Goal: Find specific page/section: Find specific page/section

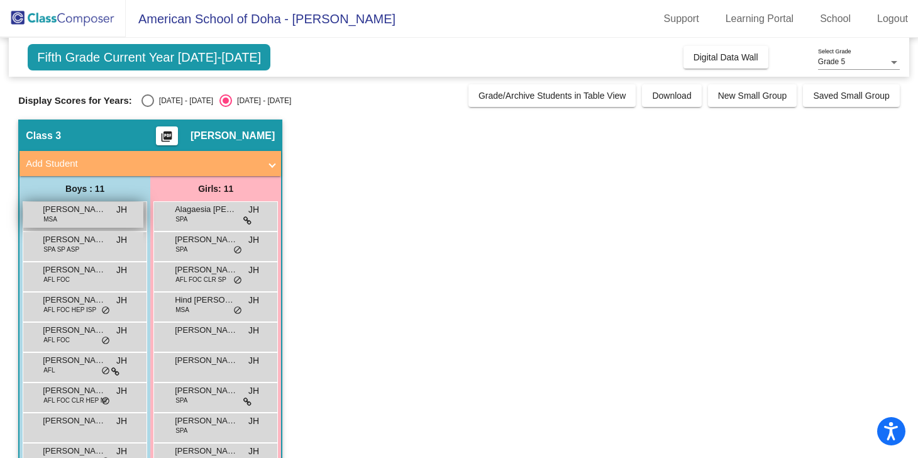
click at [75, 218] on div "[PERSON_NAME] MSA JH lock do_not_disturb_alt" at bounding box center [83, 215] width 120 height 26
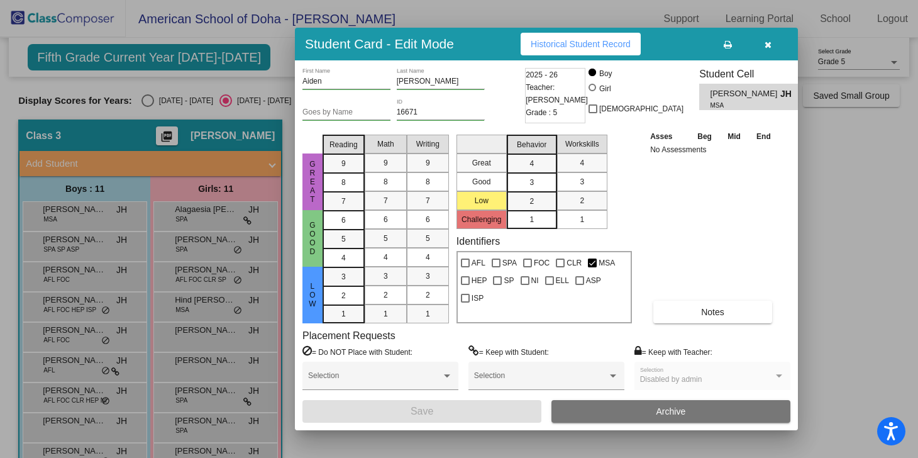
click at [145, 101] on div at bounding box center [459, 229] width 918 height 458
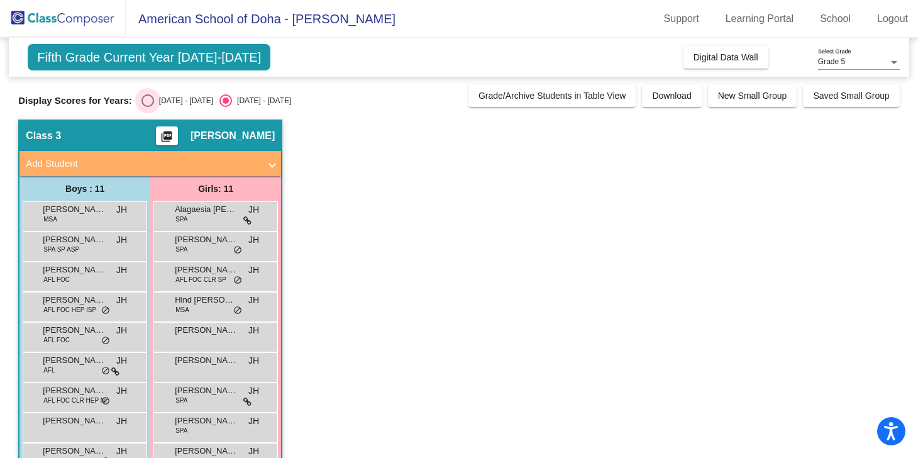
click at [144, 99] on div "Select an option" at bounding box center [147, 100] width 13 height 13
click at [147, 107] on input "[DATE] - [DATE]" at bounding box center [147, 107] width 1 height 1
radio input "true"
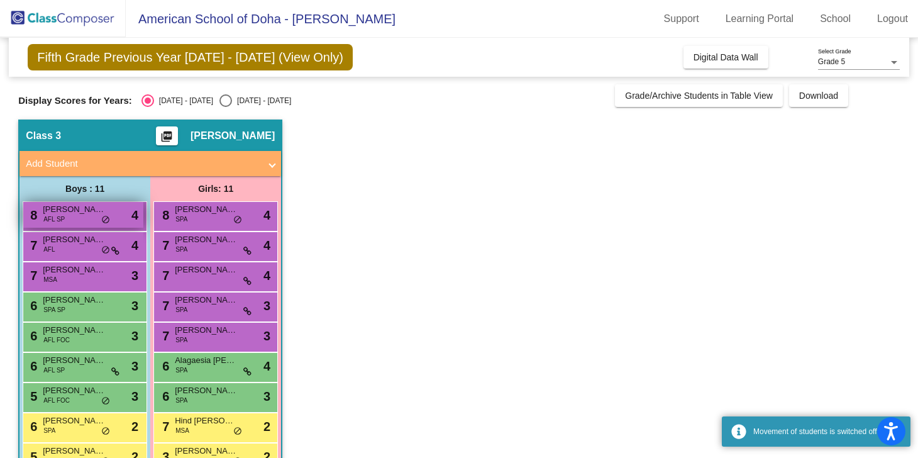
click at [72, 217] on div "8 [PERSON_NAME] [PERSON_NAME] AFL SP lock do_not_disturb_alt 4" at bounding box center [83, 215] width 120 height 26
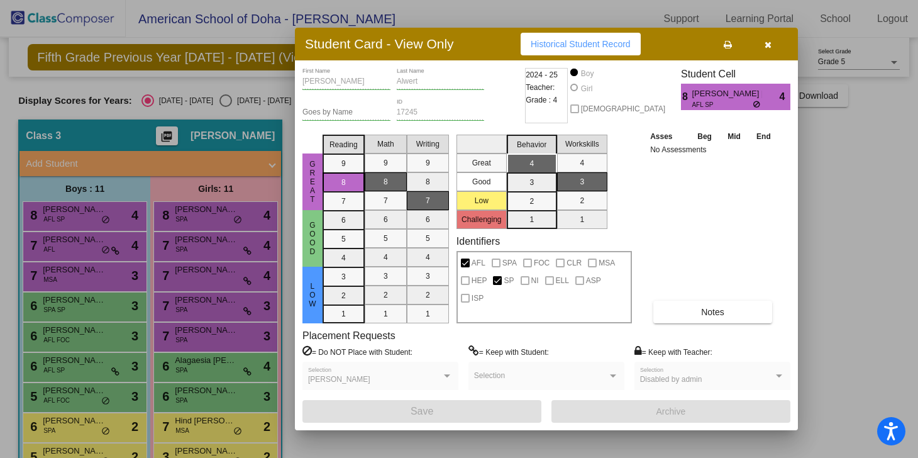
click at [79, 247] on div at bounding box center [459, 229] width 918 height 458
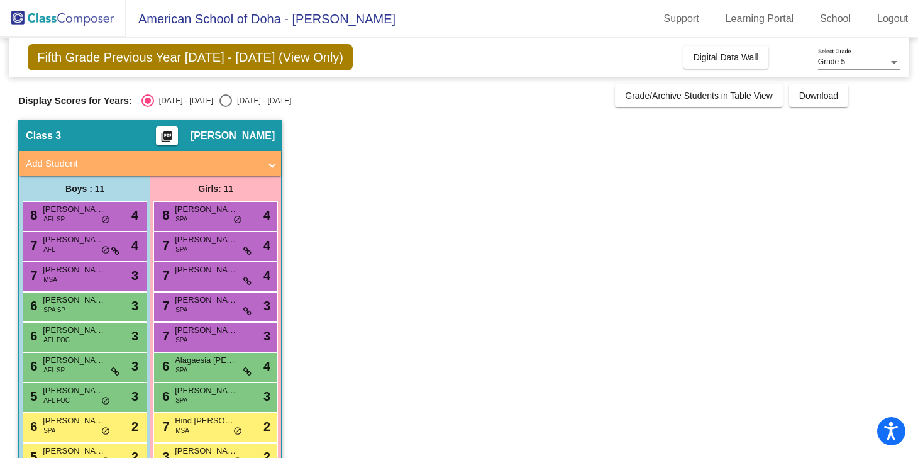
click at [79, 247] on div "7 [PERSON_NAME] AFL lock do_not_disturb_alt 4" at bounding box center [83, 245] width 120 height 26
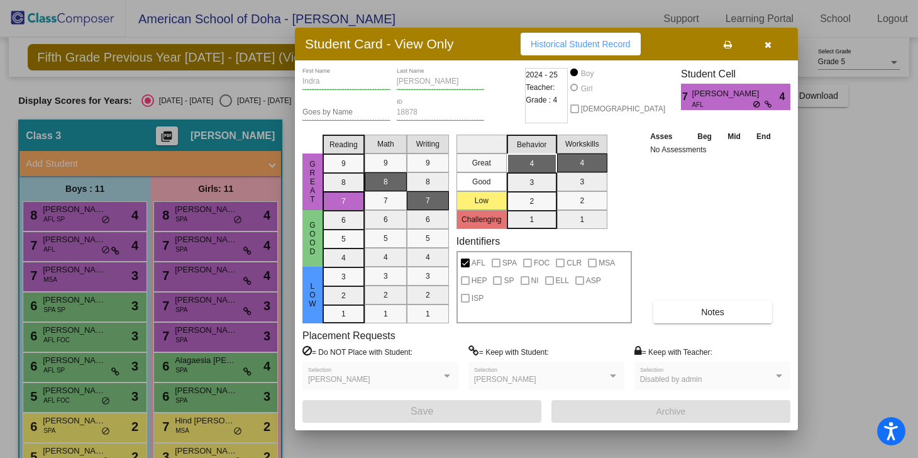
click at [79, 292] on div at bounding box center [459, 229] width 918 height 458
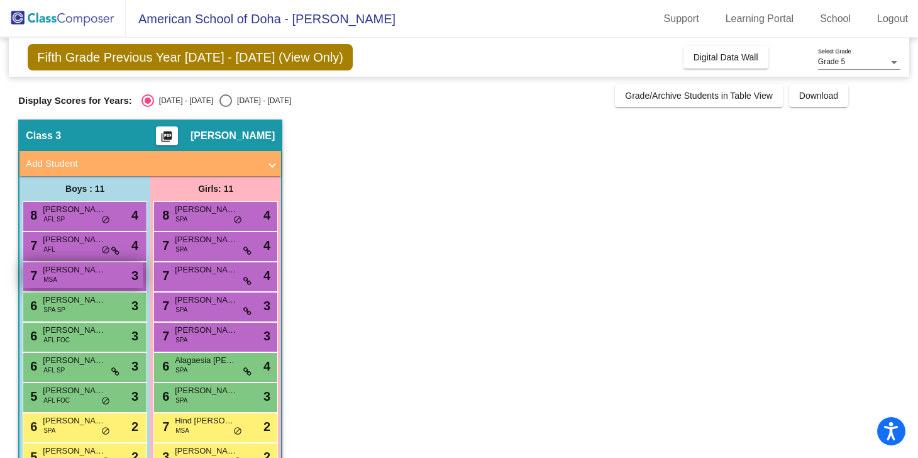
click at [79, 285] on div "7 [PERSON_NAME] MSA lock do_not_disturb_alt 3" at bounding box center [83, 275] width 120 height 26
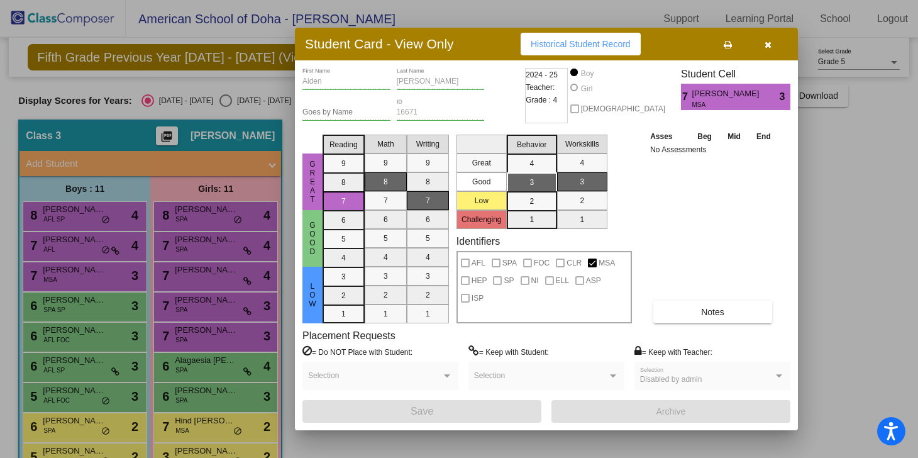
click at [69, 308] on div at bounding box center [459, 229] width 918 height 458
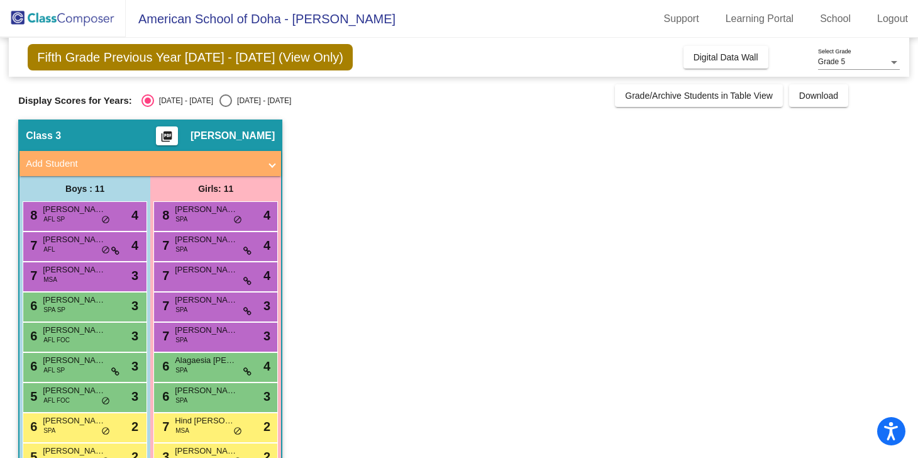
click at [69, 308] on div "6 [PERSON_NAME] SPA SP lock do_not_disturb_alt 3" at bounding box center [83, 305] width 120 height 26
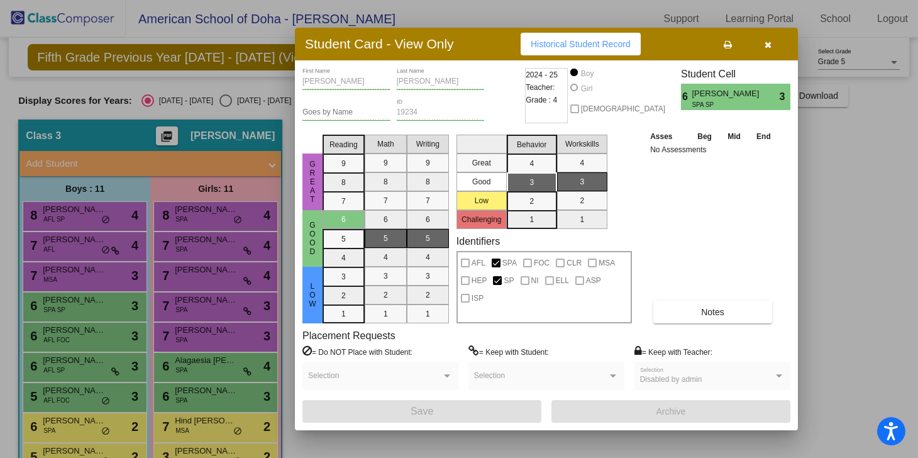
click at [76, 336] on div at bounding box center [459, 229] width 918 height 458
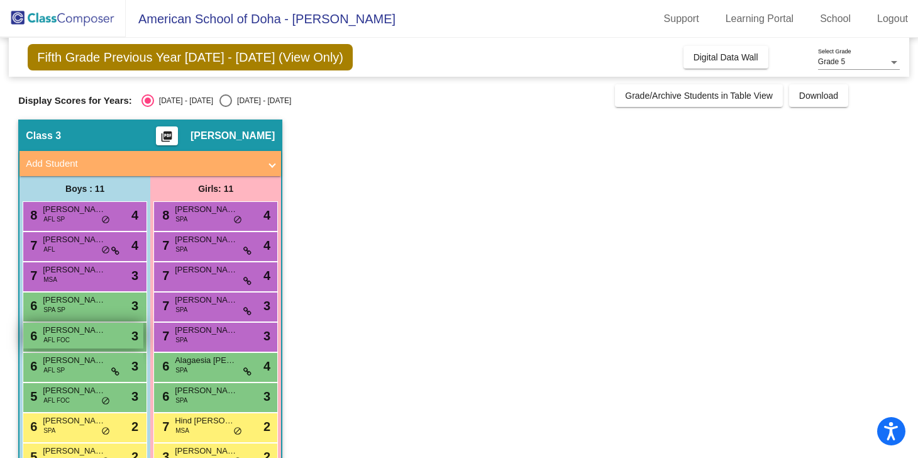
click at [75, 338] on div "6 [PERSON_NAME] AFL FOC lock do_not_disturb_alt 3" at bounding box center [83, 336] width 120 height 26
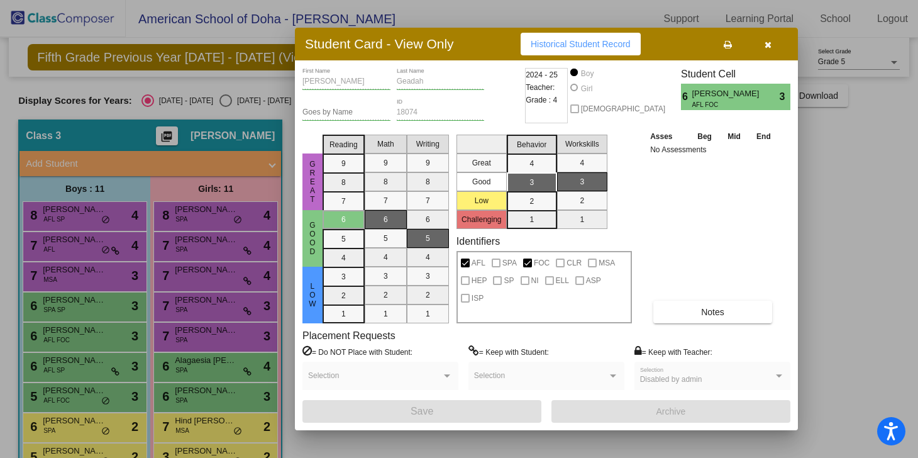
click at [75, 362] on div at bounding box center [459, 229] width 918 height 458
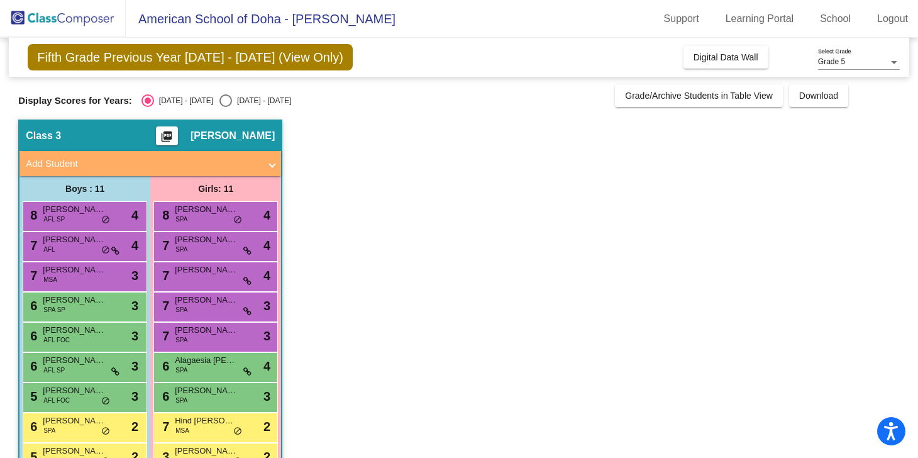
click at [75, 362] on span "[PERSON_NAME]" at bounding box center [74, 360] width 63 height 13
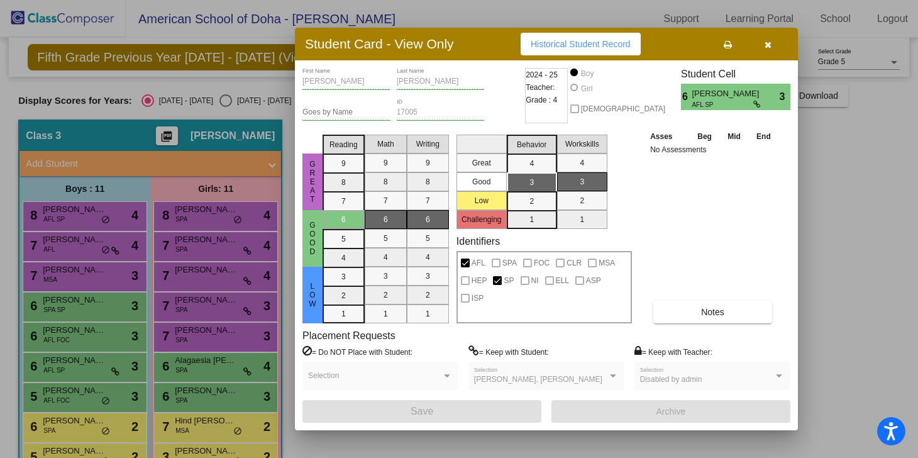
click at [74, 397] on div at bounding box center [459, 229] width 918 height 458
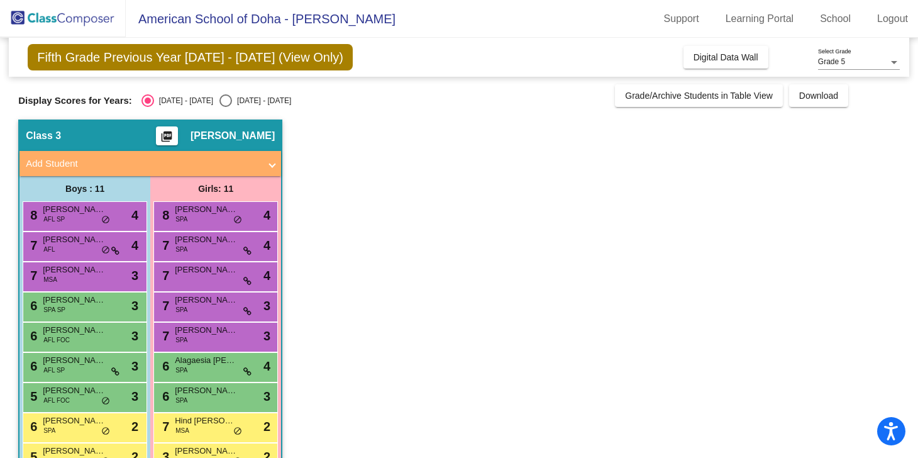
click at [74, 397] on div "5 [PERSON_NAME] AFL FOC lock do_not_disturb_alt 3" at bounding box center [83, 396] width 120 height 26
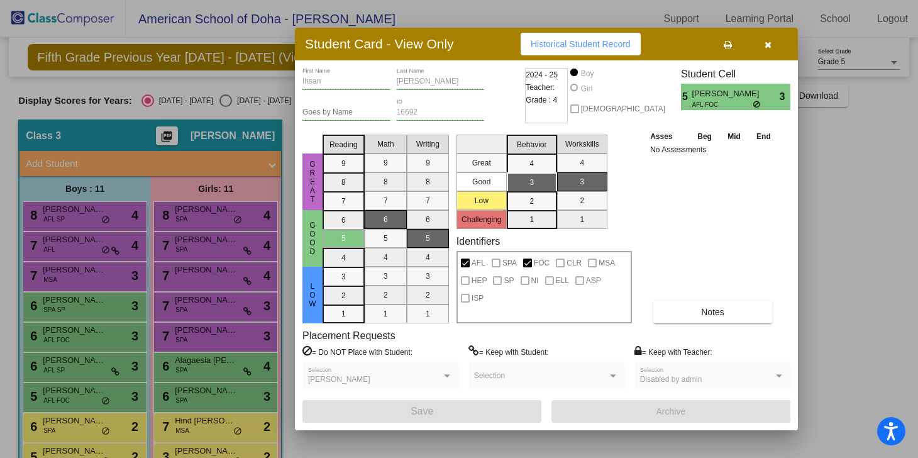
click at [72, 430] on div at bounding box center [459, 229] width 918 height 458
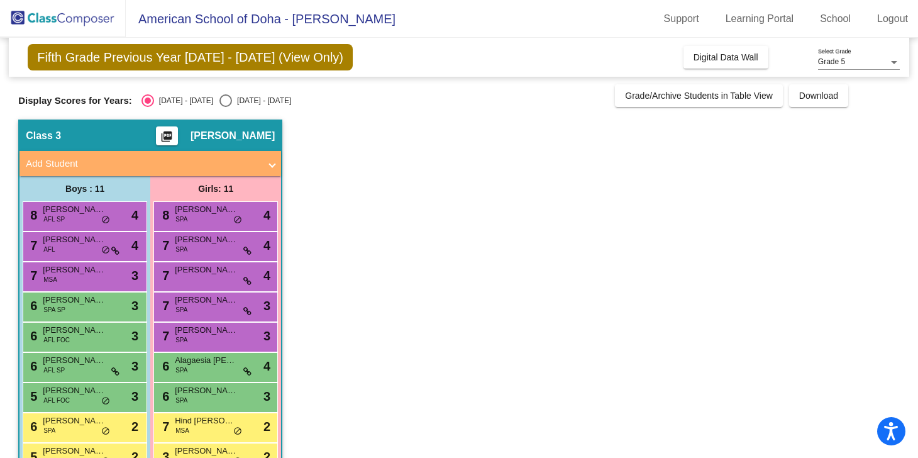
click at [72, 430] on div "6 Zain Aboushabana SPA lock do_not_disturb_alt 2" at bounding box center [83, 426] width 120 height 26
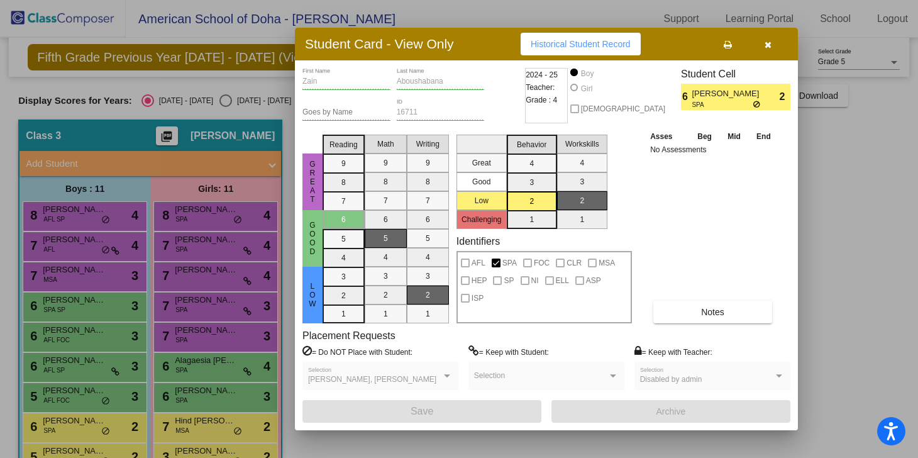
click at [767, 45] on icon "button" at bounding box center [768, 44] width 7 height 9
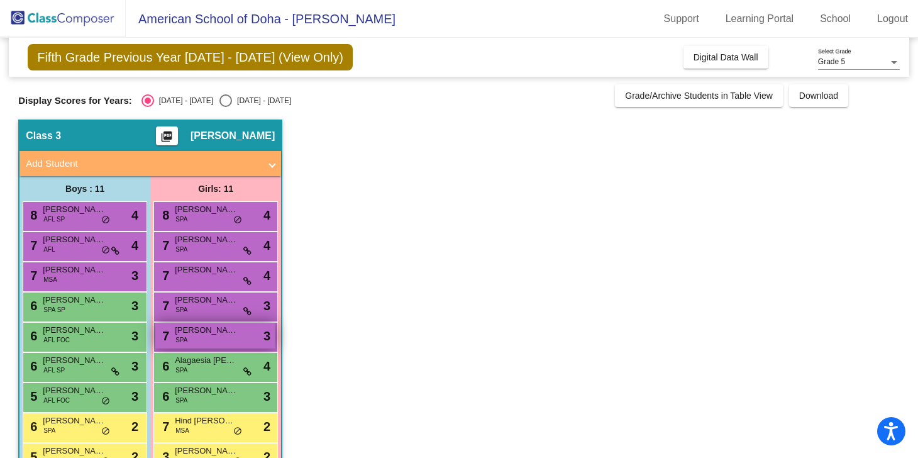
scroll to position [96, 0]
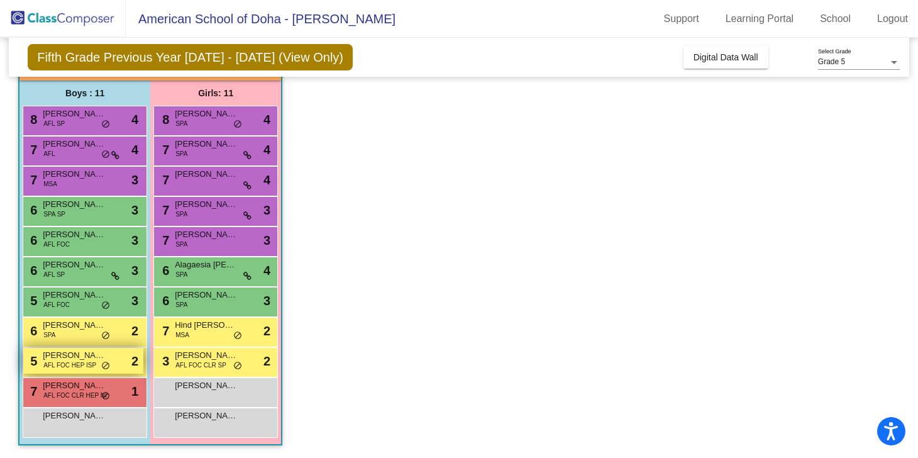
click at [84, 364] on span "AFL FOC HEP ISP" at bounding box center [69, 364] width 53 height 9
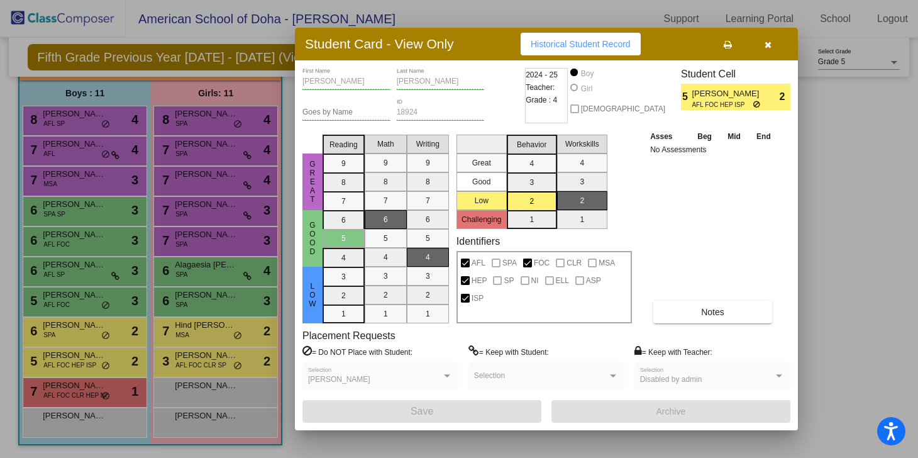
click at [84, 402] on div at bounding box center [459, 229] width 918 height 458
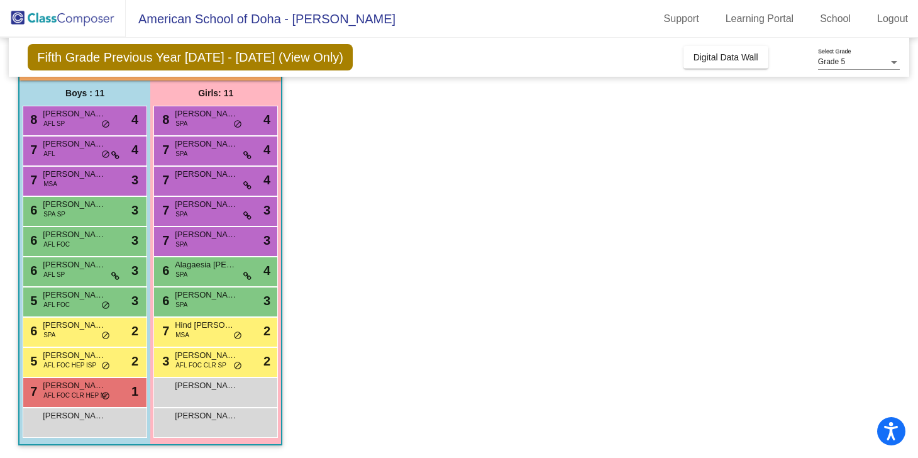
click at [84, 402] on div "7 [PERSON_NAME] AFL FOC CLR HEP NI lock do_not_disturb_alt 1" at bounding box center [83, 391] width 120 height 26
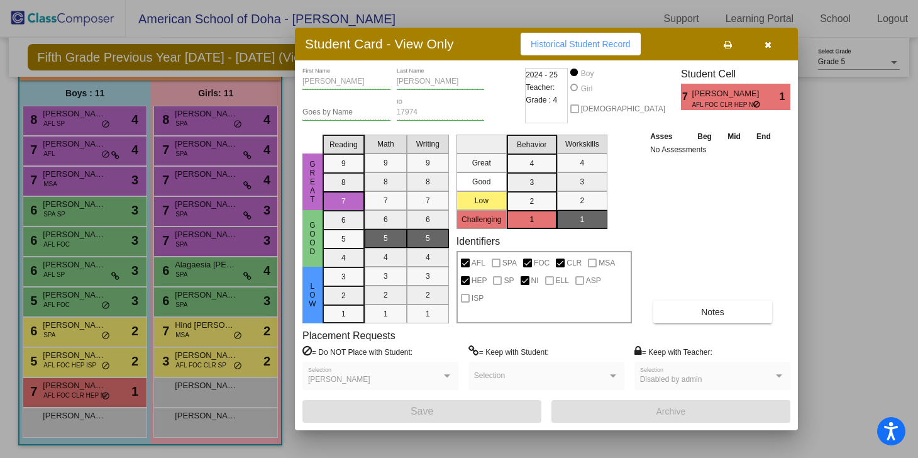
click at [69, 426] on div at bounding box center [459, 229] width 918 height 458
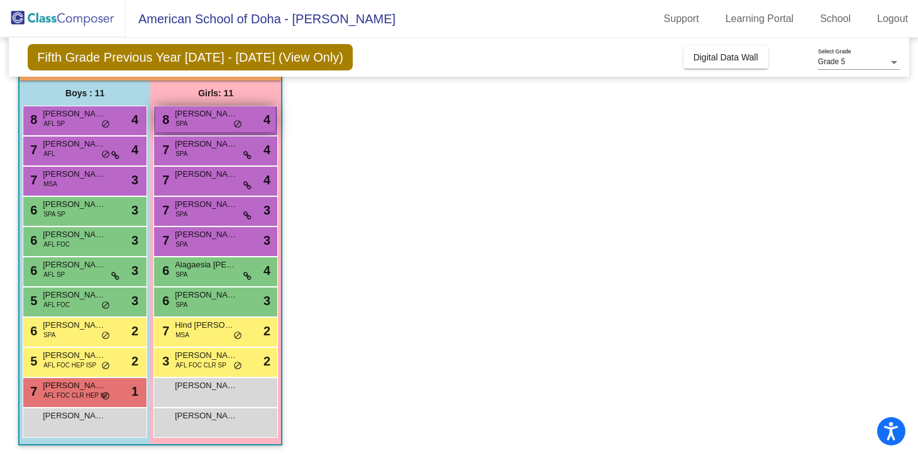
click at [218, 121] on div "8 [PERSON_NAME] SPA lock do_not_disturb_alt 4" at bounding box center [215, 119] width 120 height 26
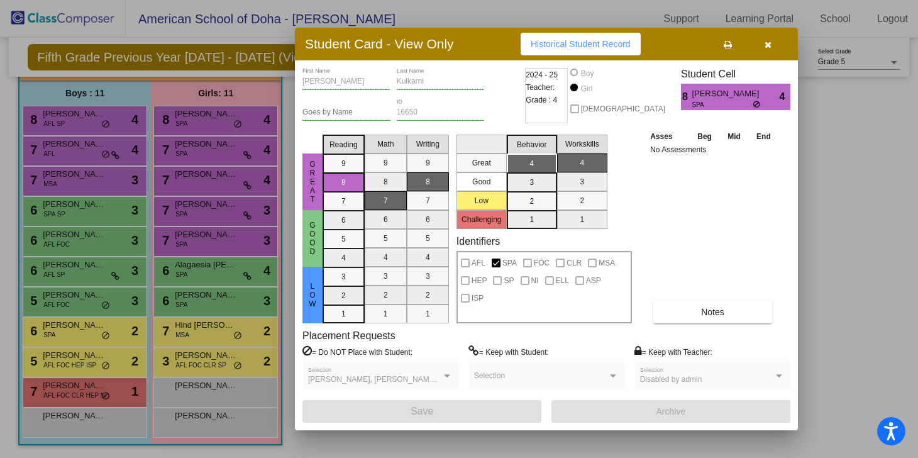
click at [219, 147] on div at bounding box center [459, 229] width 918 height 458
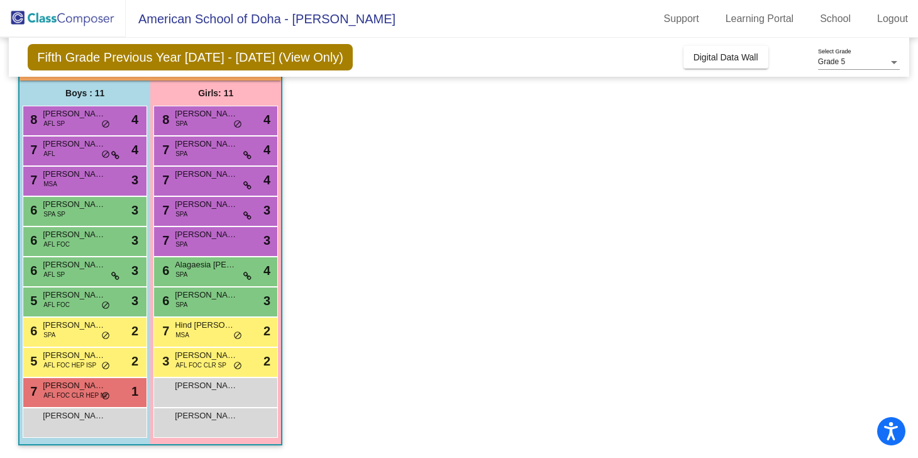
click at [219, 147] on span "[PERSON_NAME]" at bounding box center [206, 144] width 63 height 13
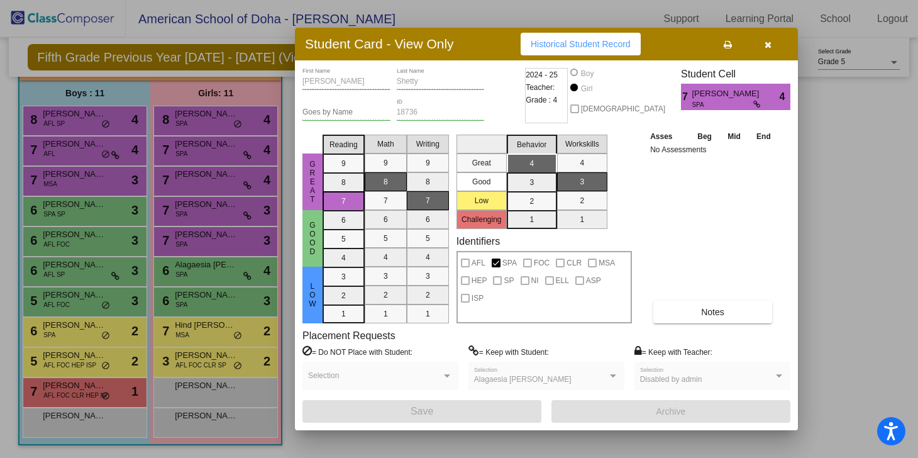
click at [211, 184] on div at bounding box center [459, 229] width 918 height 458
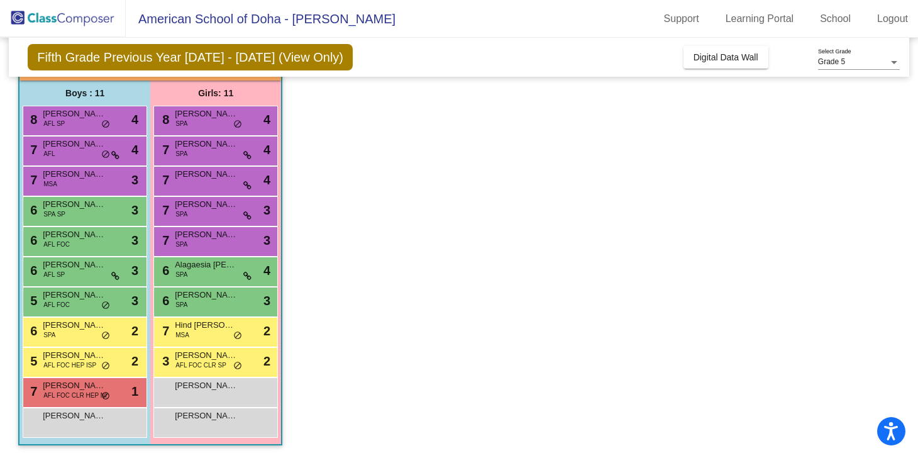
click at [211, 184] on div "7 [PERSON_NAME] lock do_not_disturb_alt 4" at bounding box center [215, 180] width 120 height 26
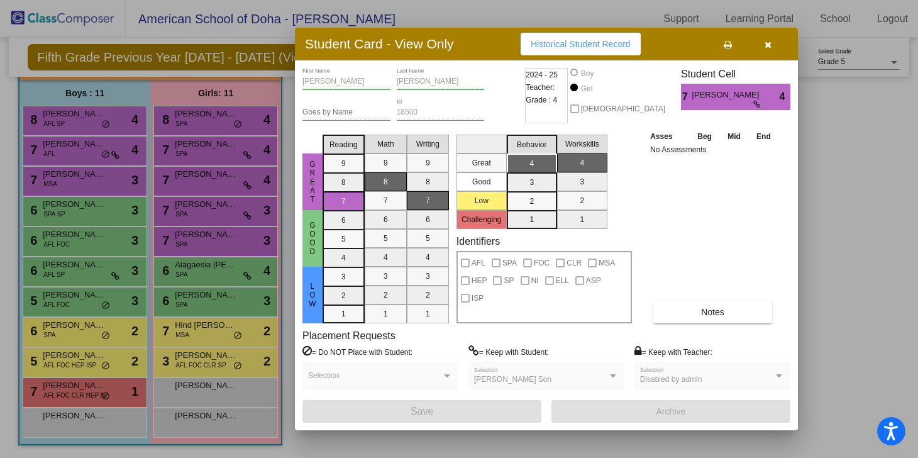
click at [206, 210] on div at bounding box center [459, 229] width 918 height 458
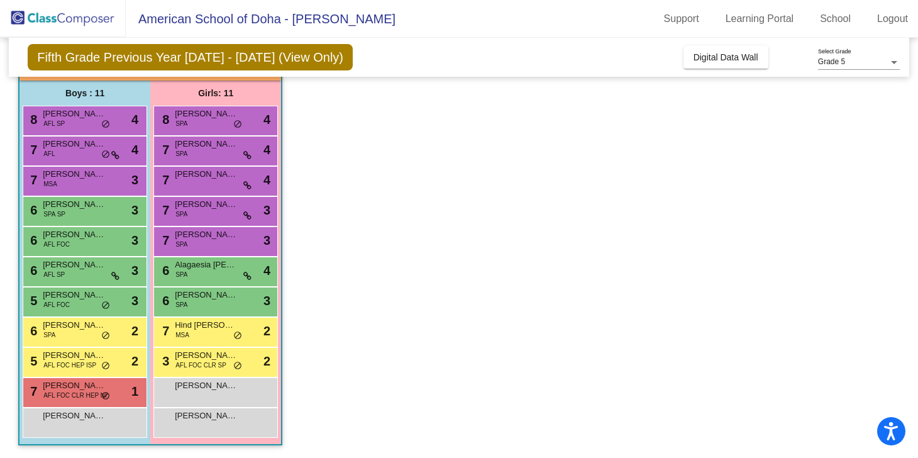
click at [206, 210] on div "7 [PERSON_NAME] Son SPA lock do_not_disturb_alt 3" at bounding box center [215, 210] width 120 height 26
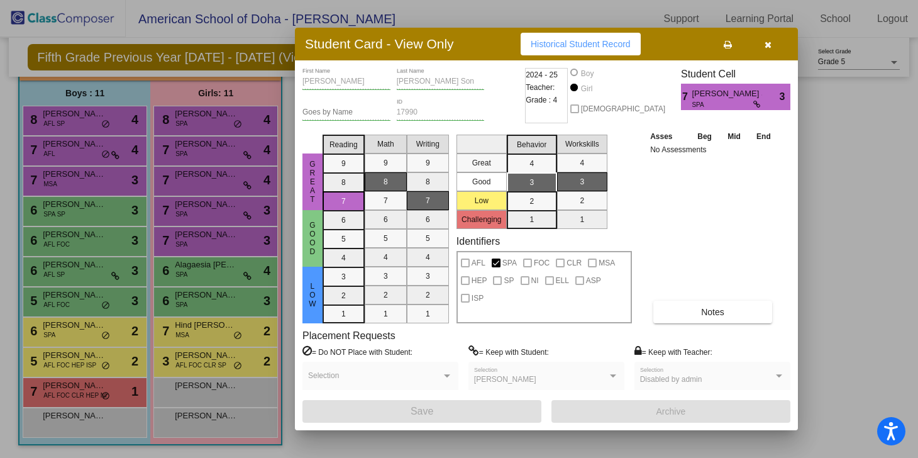
click at [214, 241] on div at bounding box center [459, 229] width 918 height 458
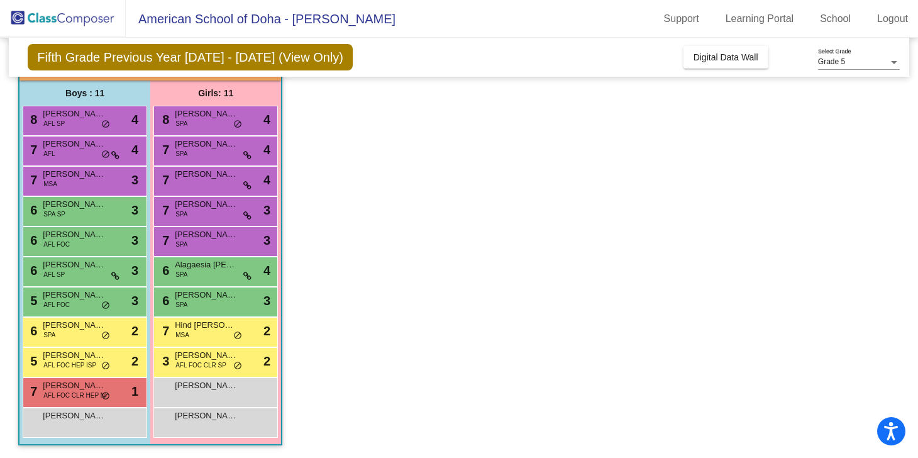
click at [214, 241] on div "7 [PERSON_NAME] SPA lock do_not_disturb_alt 3" at bounding box center [215, 240] width 120 height 26
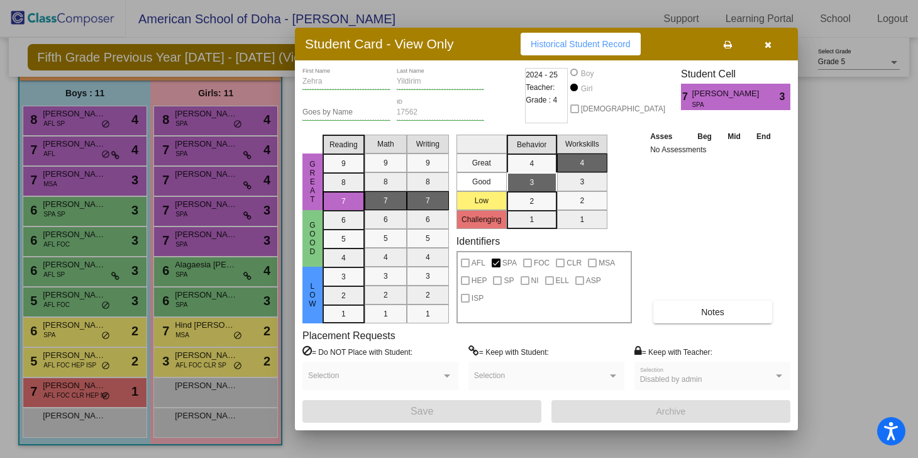
click at [216, 276] on div at bounding box center [459, 229] width 918 height 458
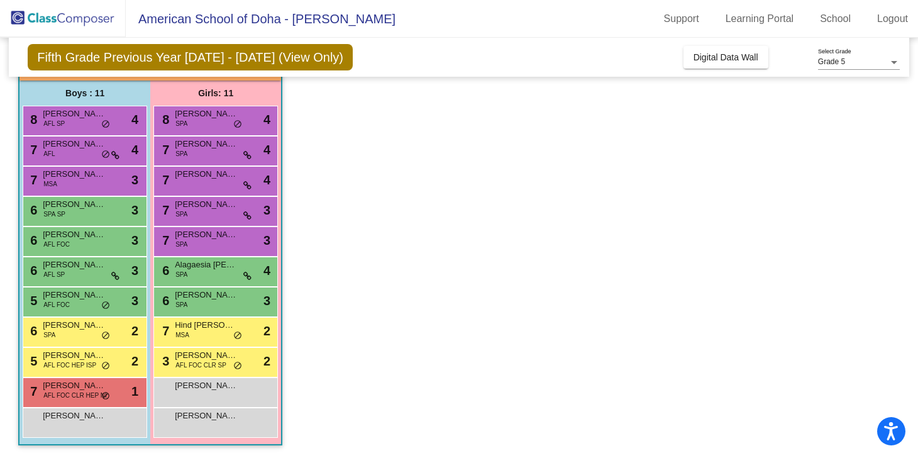
click at [216, 276] on div "6 Alagaesia [PERSON_NAME] SPA lock do_not_disturb_alt 4" at bounding box center [215, 270] width 120 height 26
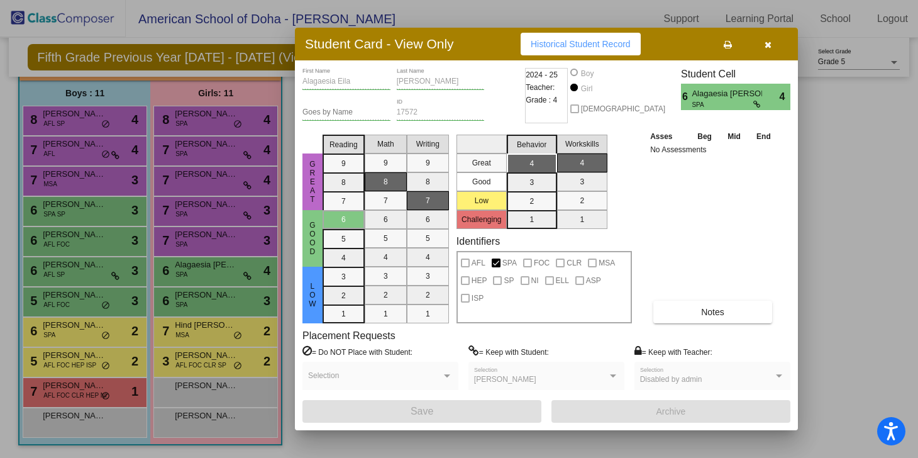
click at [211, 308] on div at bounding box center [459, 229] width 918 height 458
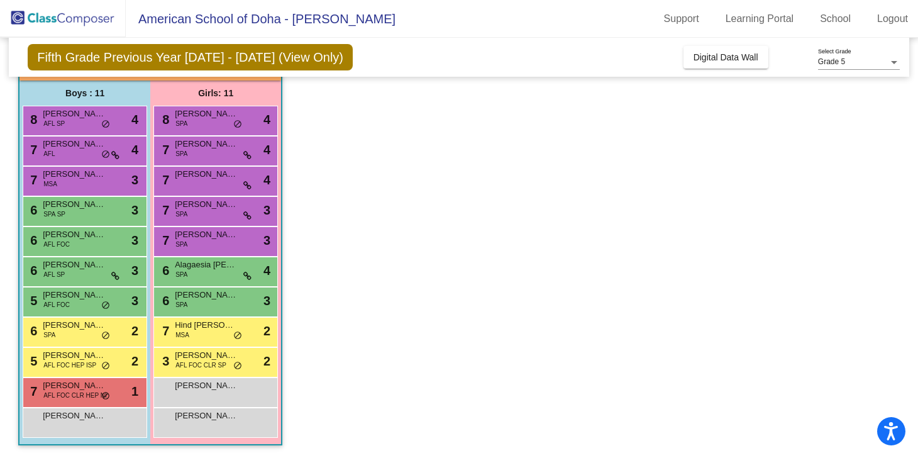
click at [211, 308] on div "6 [PERSON_NAME] Binti SPA lock do_not_disturb_alt 3" at bounding box center [215, 300] width 120 height 26
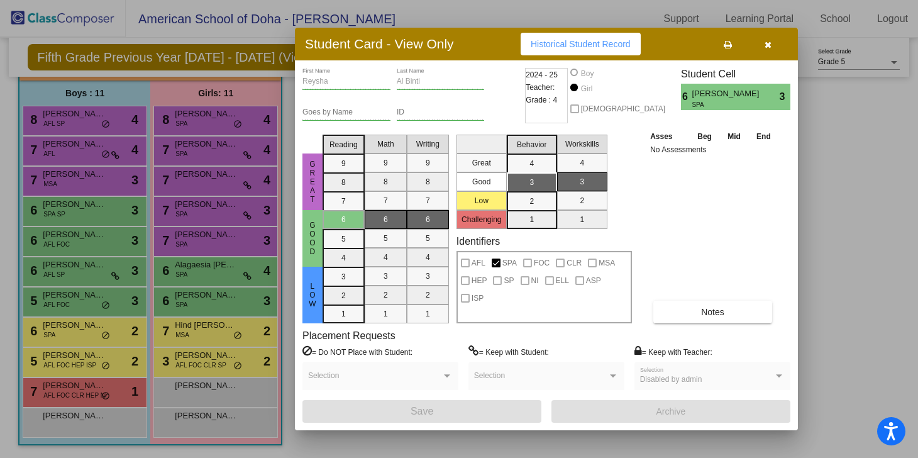
click at [213, 330] on div at bounding box center [459, 229] width 918 height 458
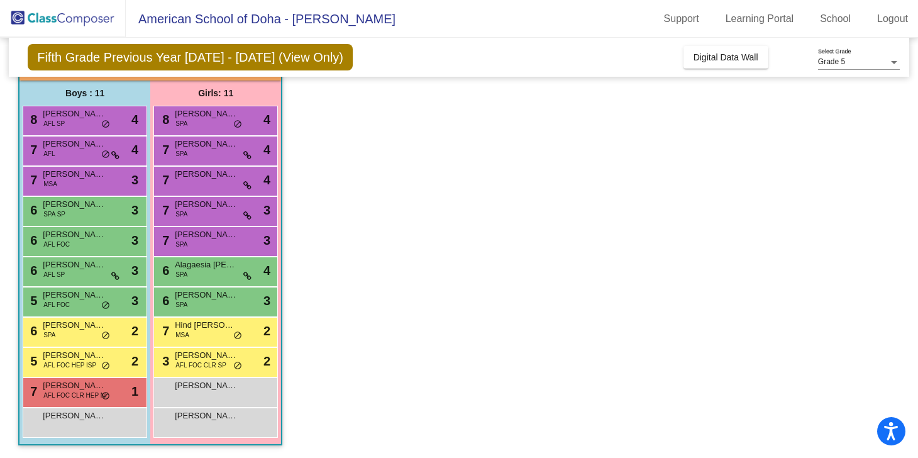
click at [213, 330] on span "Hind [PERSON_NAME]" at bounding box center [206, 325] width 63 height 13
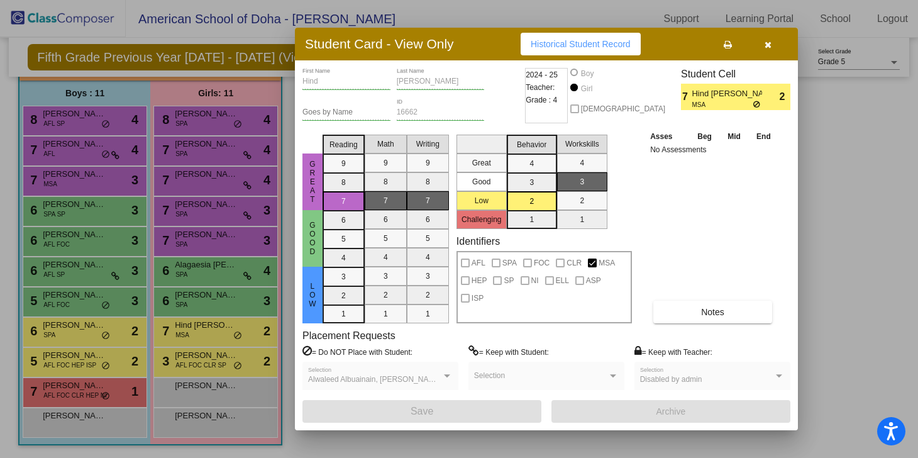
click at [214, 363] on div at bounding box center [459, 229] width 918 height 458
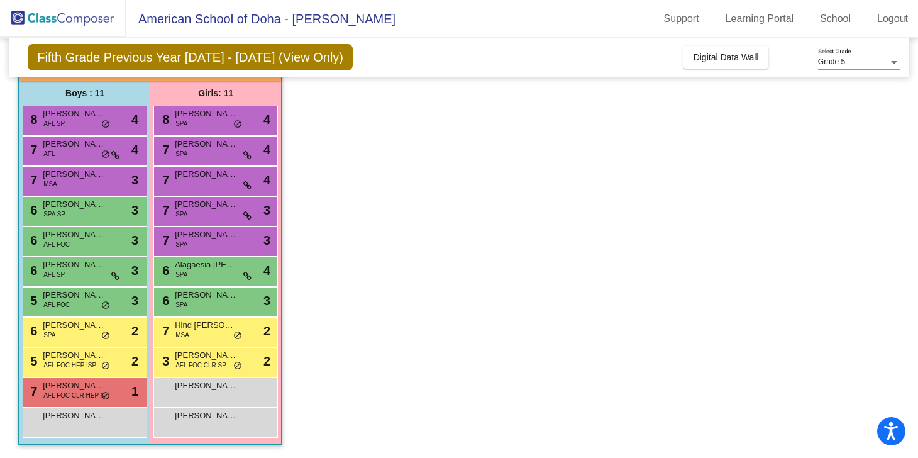
click at [214, 363] on span "AFL FOC CLR SP" at bounding box center [200, 364] width 51 height 9
